Goal: Information Seeking & Learning: Understand process/instructions

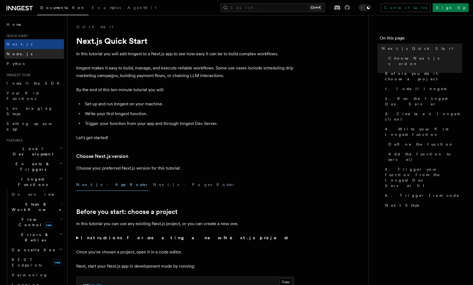
click at [18, 53] on span "Node.js" at bounding box center [20, 54] width 26 height 4
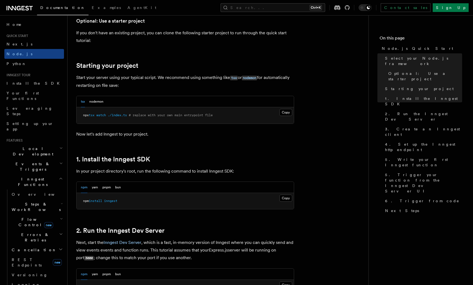
scroll to position [245, 0]
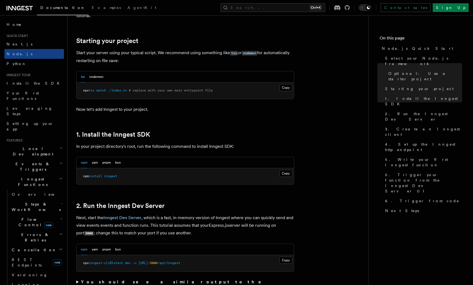
click at [288, 169] on pre "npm install inngest" at bounding box center [185, 176] width 217 height 16
click at [289, 173] on button "Copy Copied" at bounding box center [285, 173] width 13 height 7
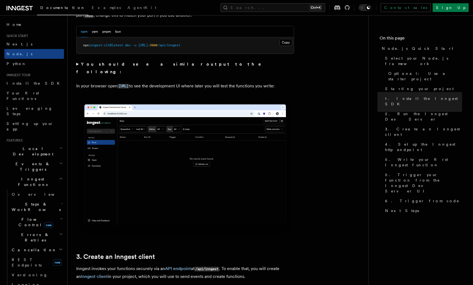
scroll to position [599, 0]
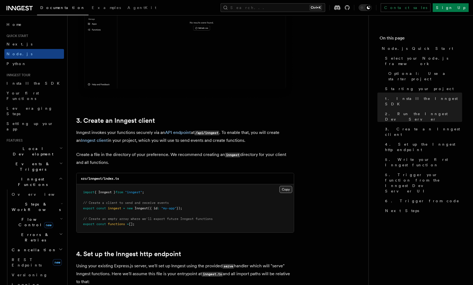
click at [288, 189] on button "Copy Copied" at bounding box center [285, 189] width 13 height 7
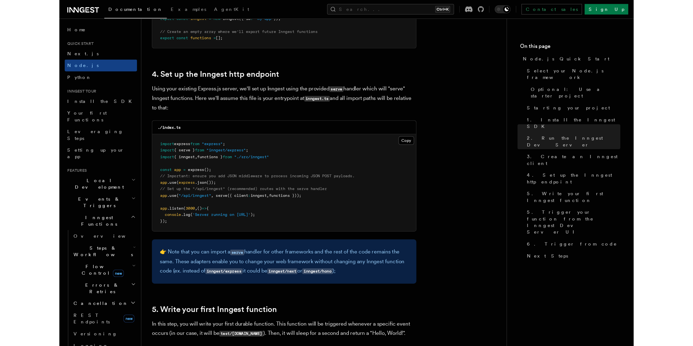
scroll to position [817, 0]
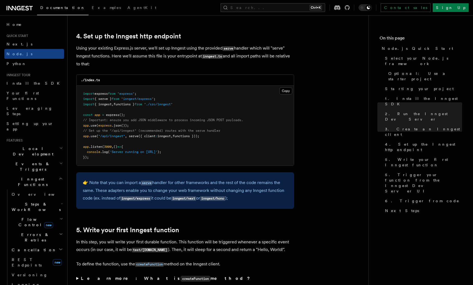
click at [108, 136] on span ""/api/inngest"" at bounding box center [111, 136] width 27 height 4
copy code "app .use ( "/api/inngest" , serve ({ client : inngest , functions }));"
click at [112, 100] on span "{ serve }" at bounding box center [103, 99] width 17 height 4
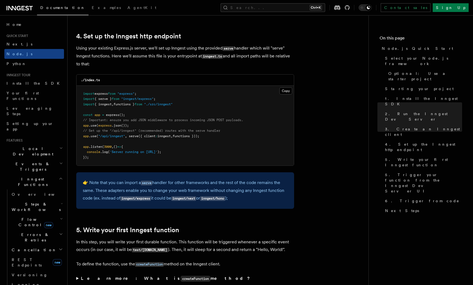
click at [112, 100] on span "{ serve }" at bounding box center [103, 99] width 17 height 4
copy code "import { serve } from "inngest/express" ;"
